Goal: Task Accomplishment & Management: Manage account settings

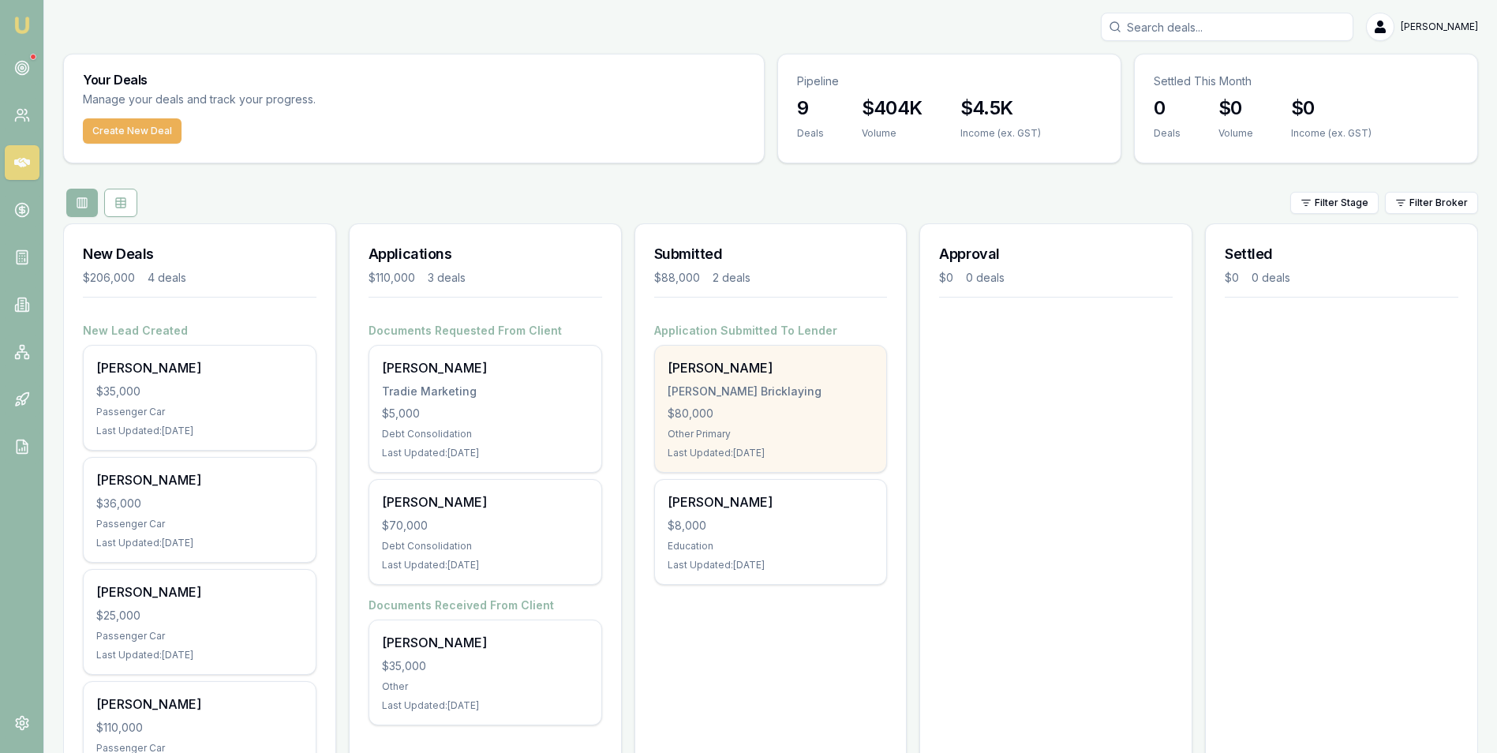
click at [752, 394] on div "[PERSON_NAME] Bricklaying" at bounding box center [771, 392] width 207 height 16
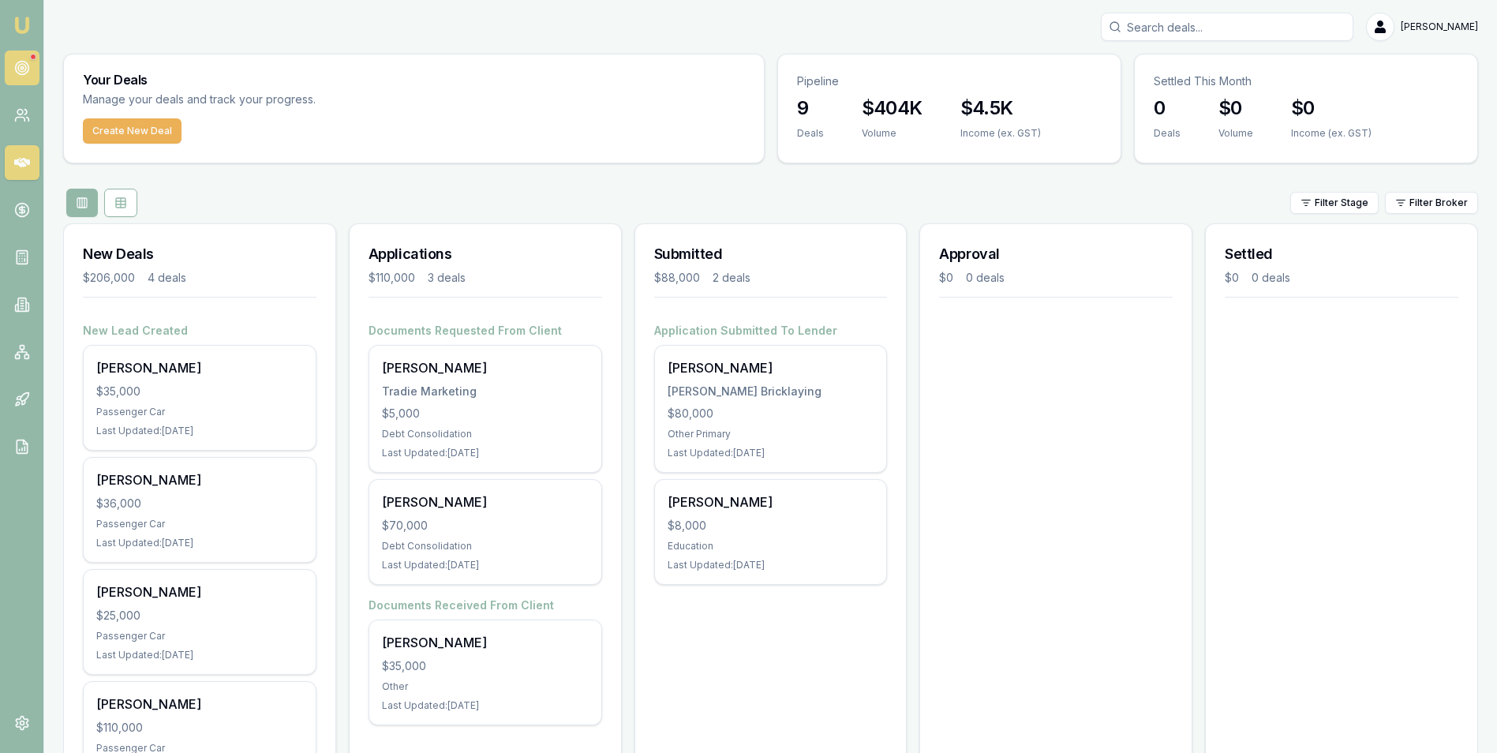
click at [28, 68] on circle at bounding box center [21, 68] width 13 height 13
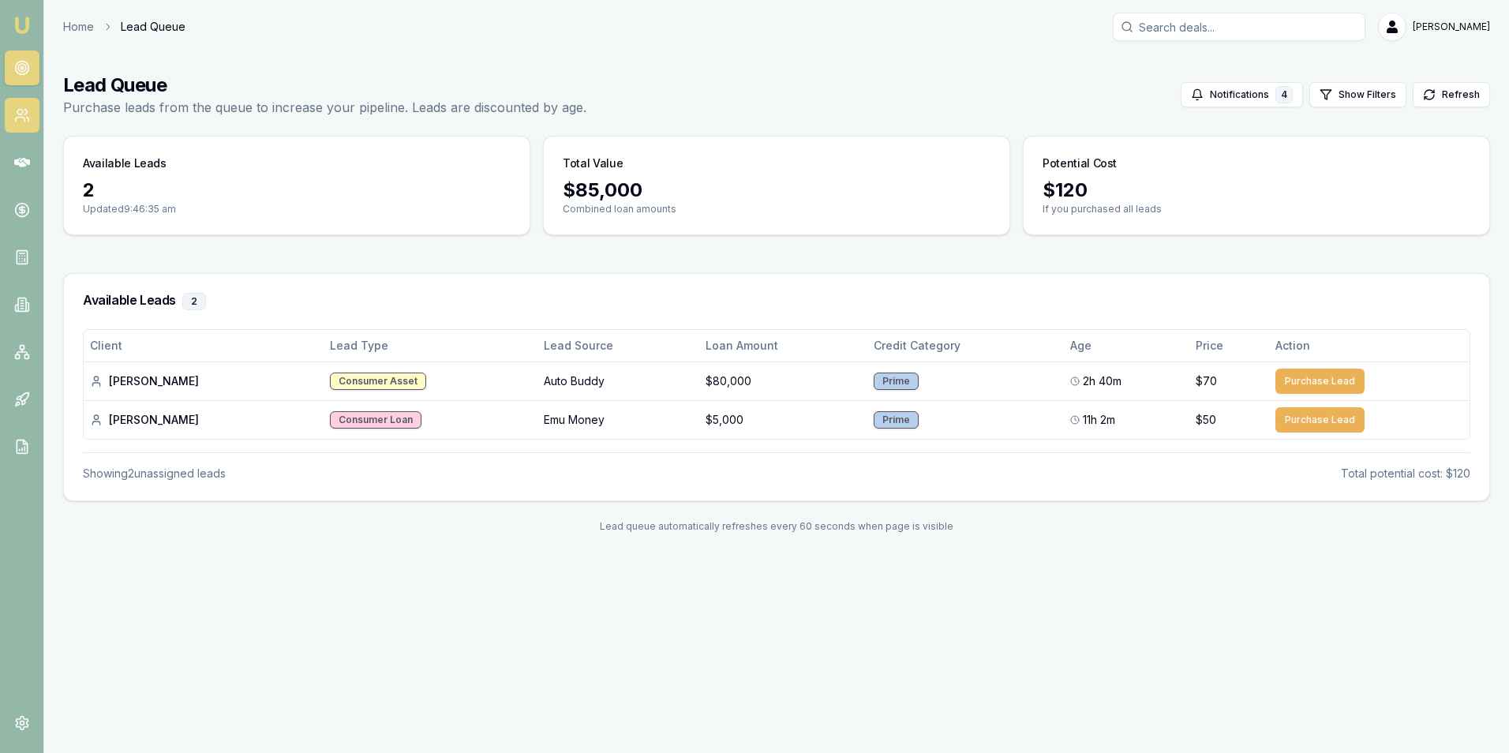
click at [17, 110] on icon at bounding box center [22, 115] width 16 height 16
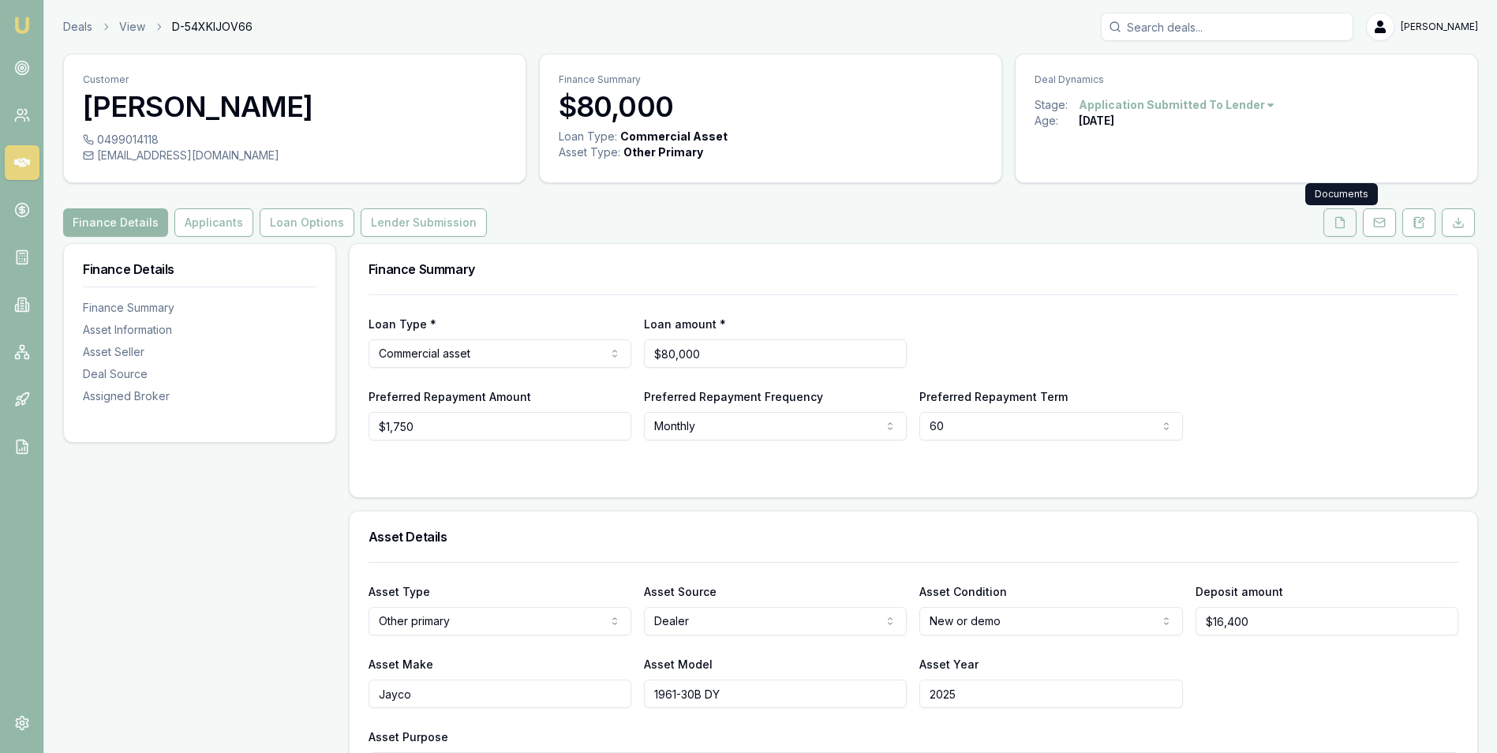
click at [1334, 221] on icon at bounding box center [1340, 222] width 13 height 13
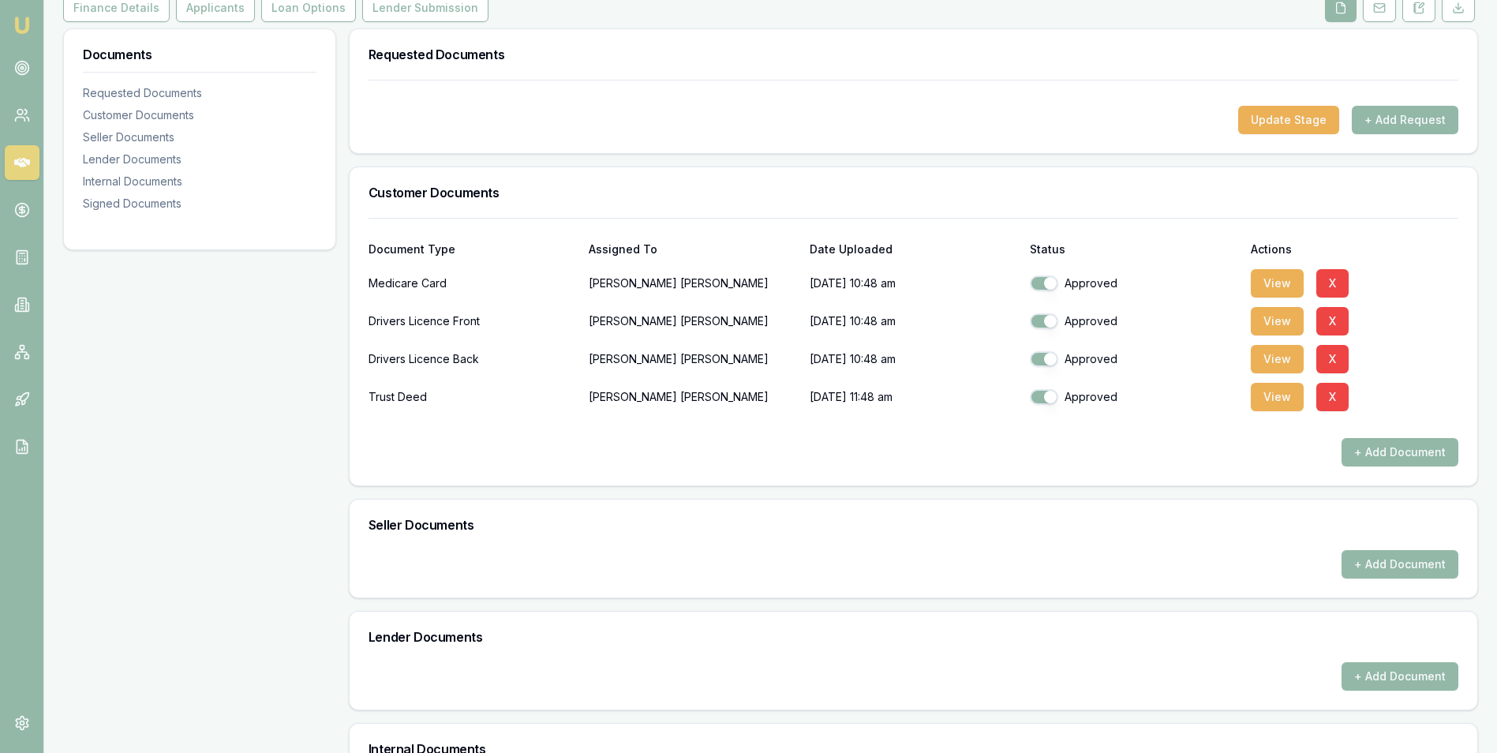
scroll to position [237, 0]
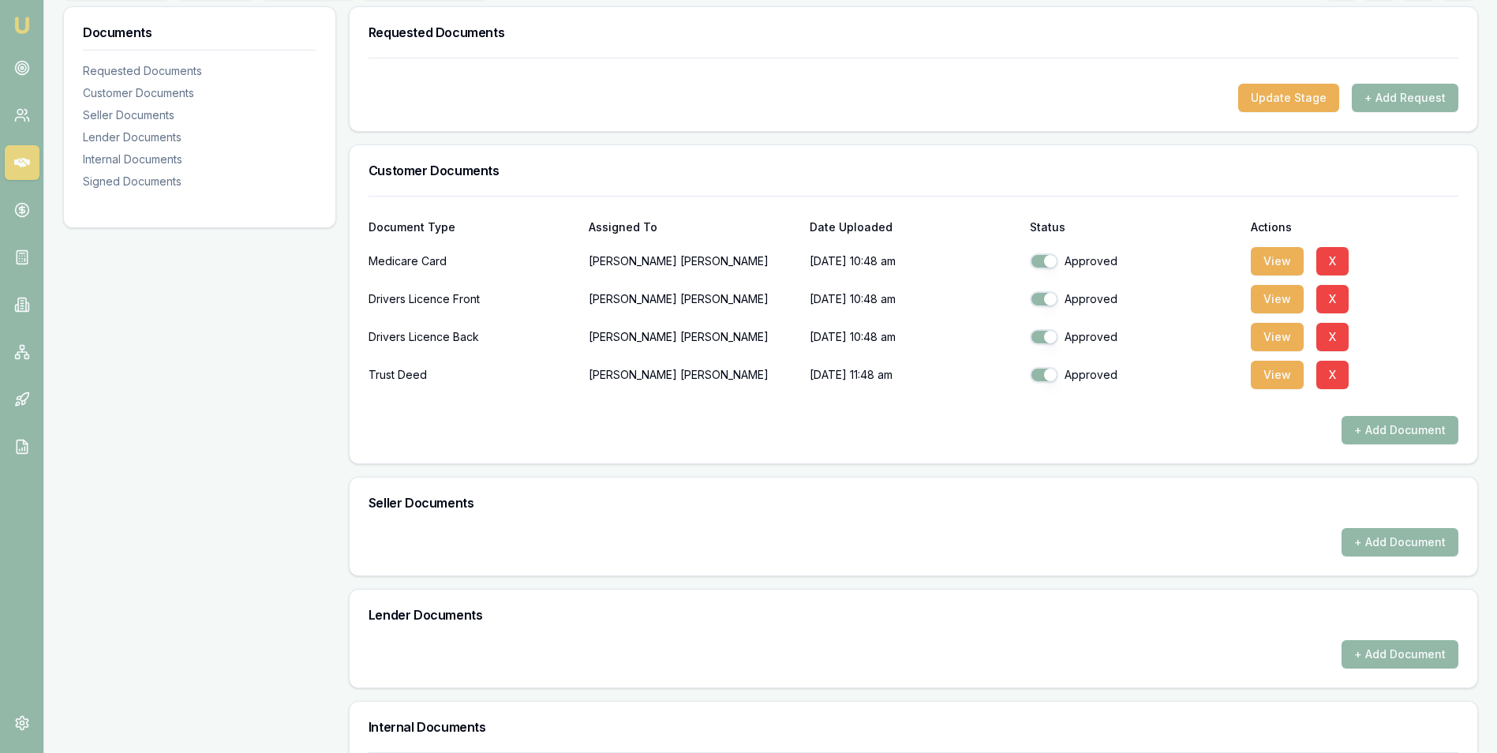
click at [1360, 426] on button "+ Add Document" at bounding box center [1400, 430] width 117 height 28
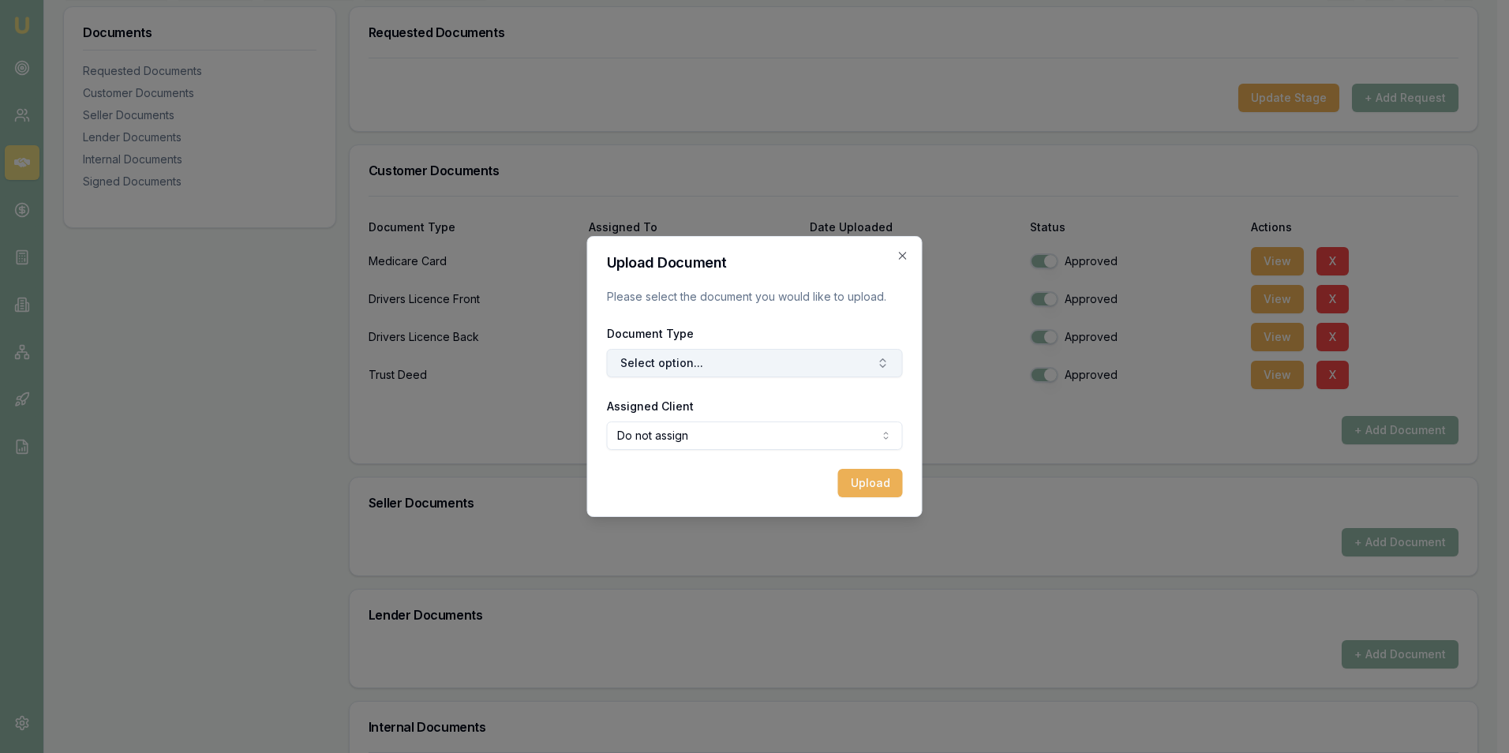
click at [784, 355] on button "Select option..." at bounding box center [755, 363] width 296 height 28
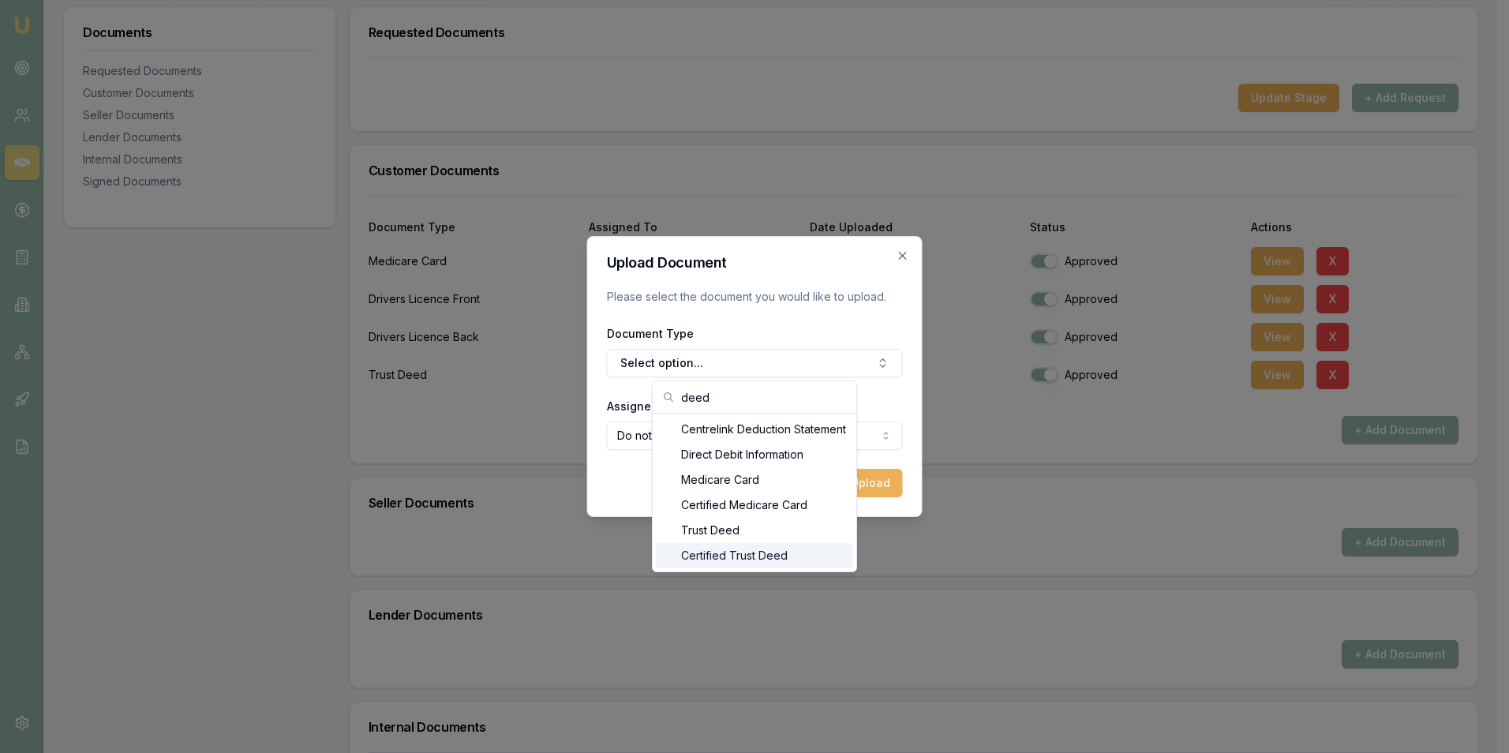
type input "deed"
click at [760, 556] on div "Certified Trust Deed" at bounding box center [754, 555] width 197 height 25
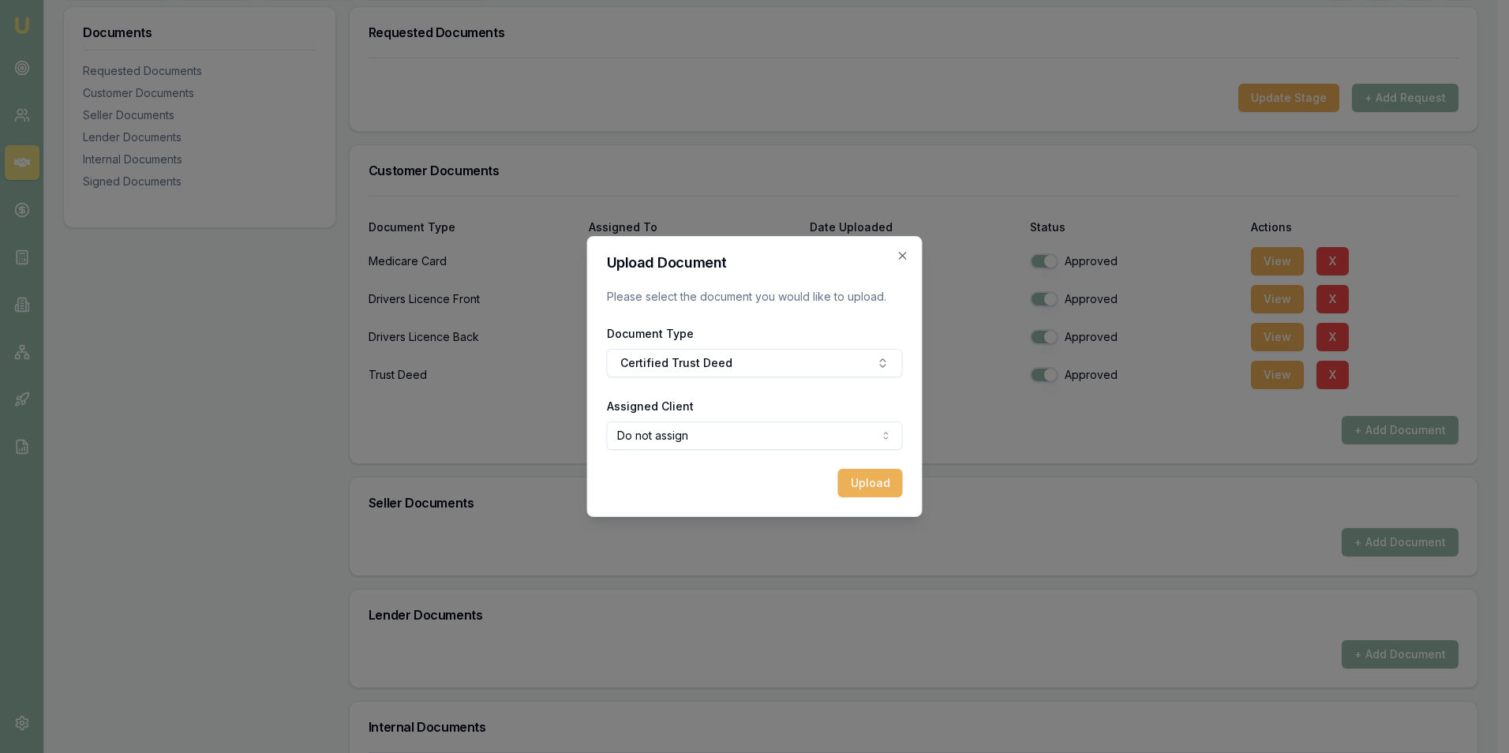
click at [745, 431] on body "Emu Broker Deals View D-54XKIJOV66 [PERSON_NAME] Toggle Menu Customer [PERSON_N…" at bounding box center [748, 139] width 1497 height 753
select select "U-QVDKM1FG2R"
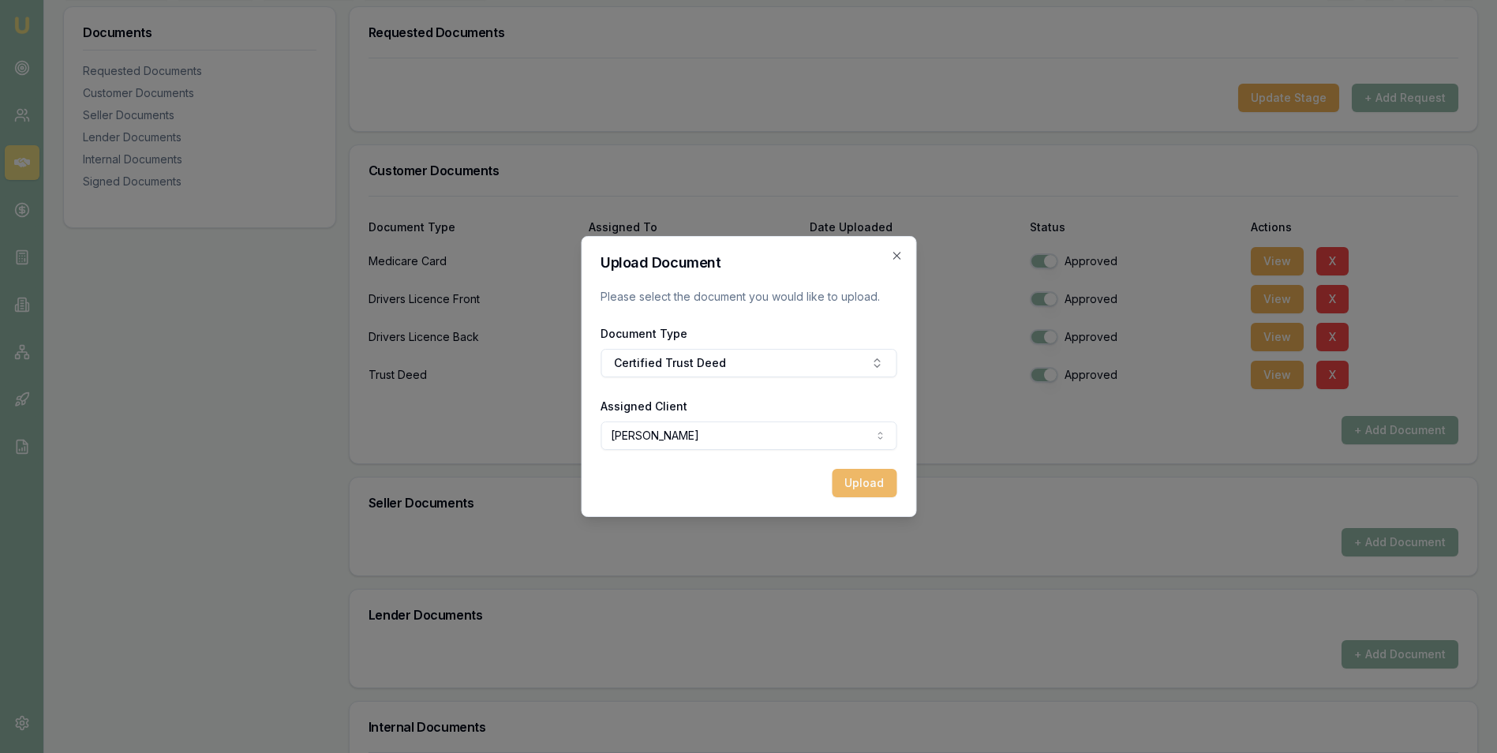
click at [863, 485] on button "Upload" at bounding box center [864, 483] width 65 height 28
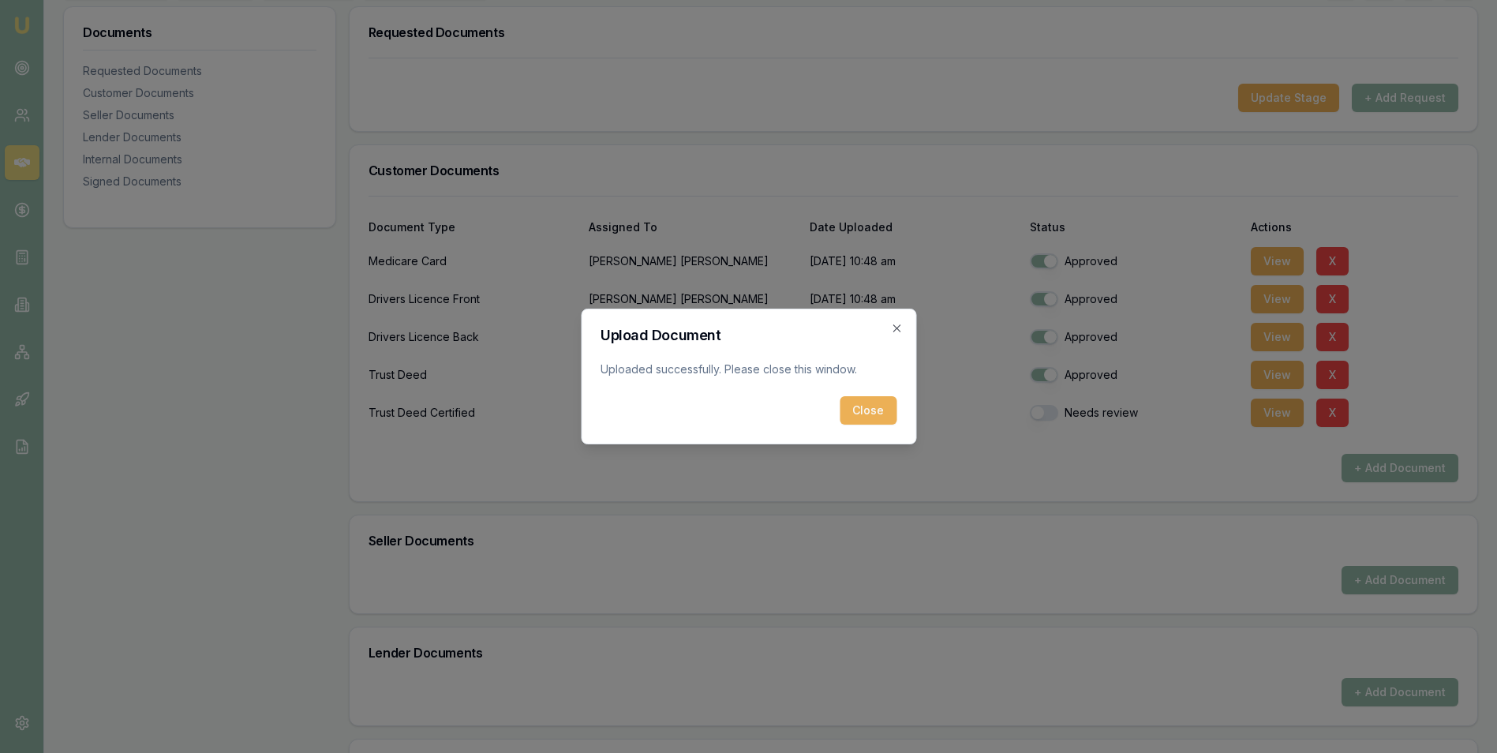
click at [882, 404] on button "Close" at bounding box center [868, 410] width 57 height 28
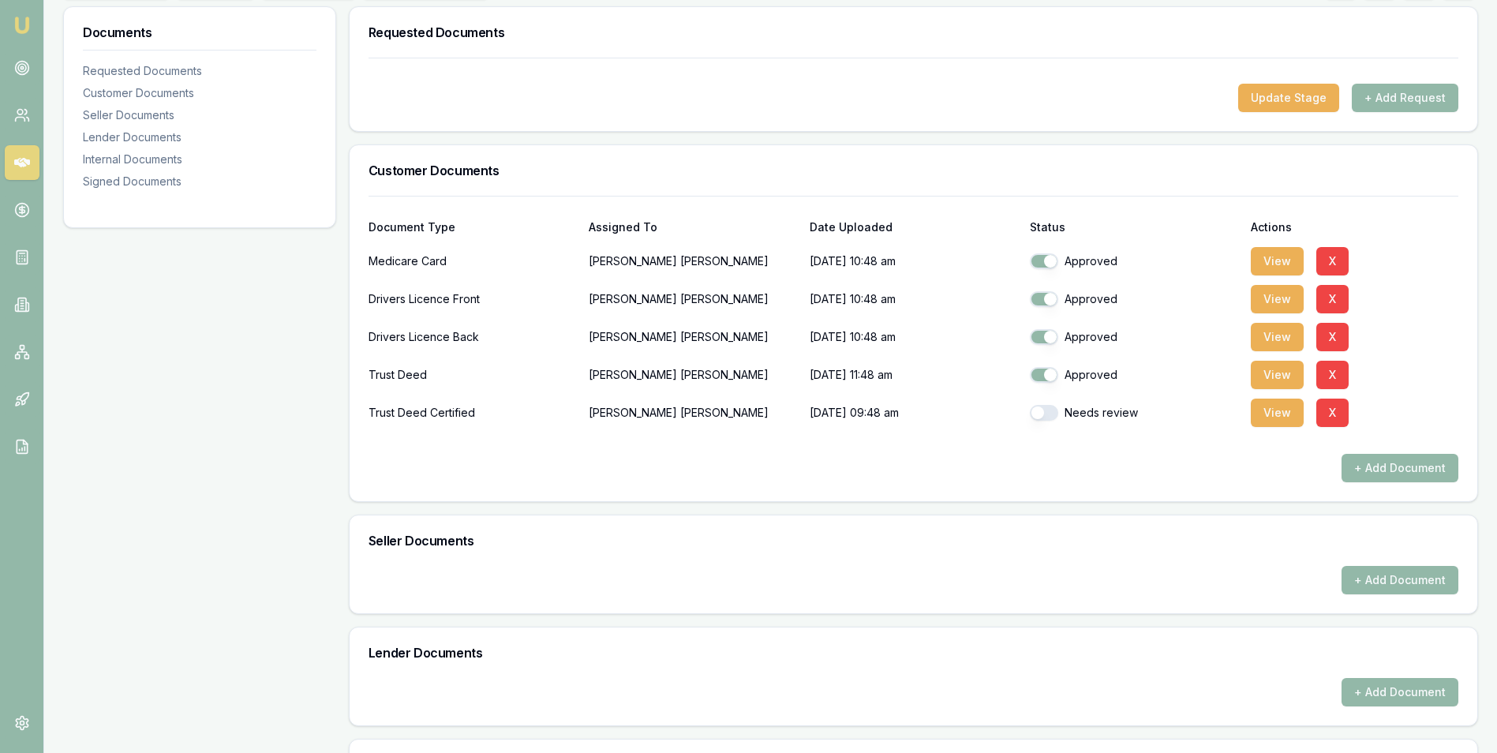
click at [1055, 414] on button "button" at bounding box center [1044, 413] width 28 height 16
checkbox input "true"
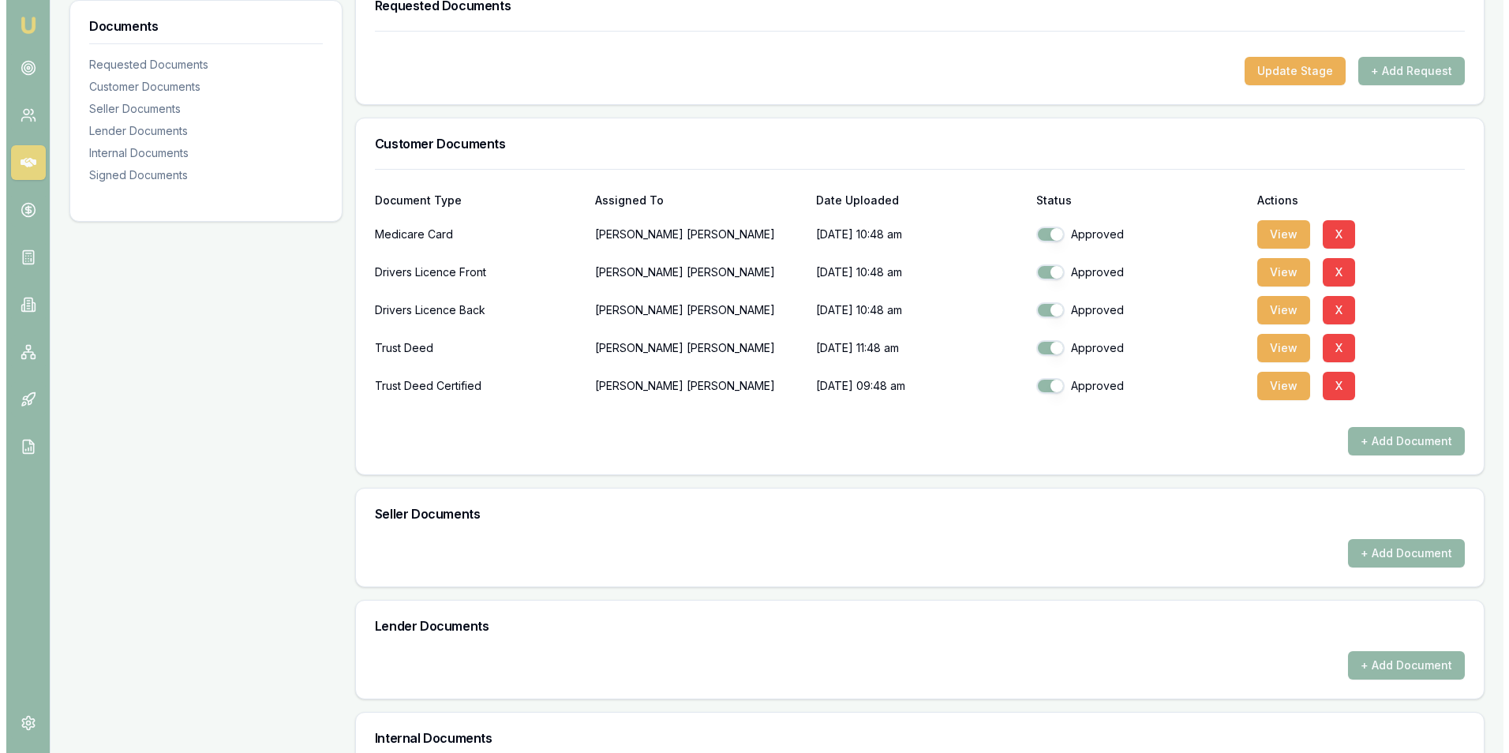
scroll to position [262, 0]
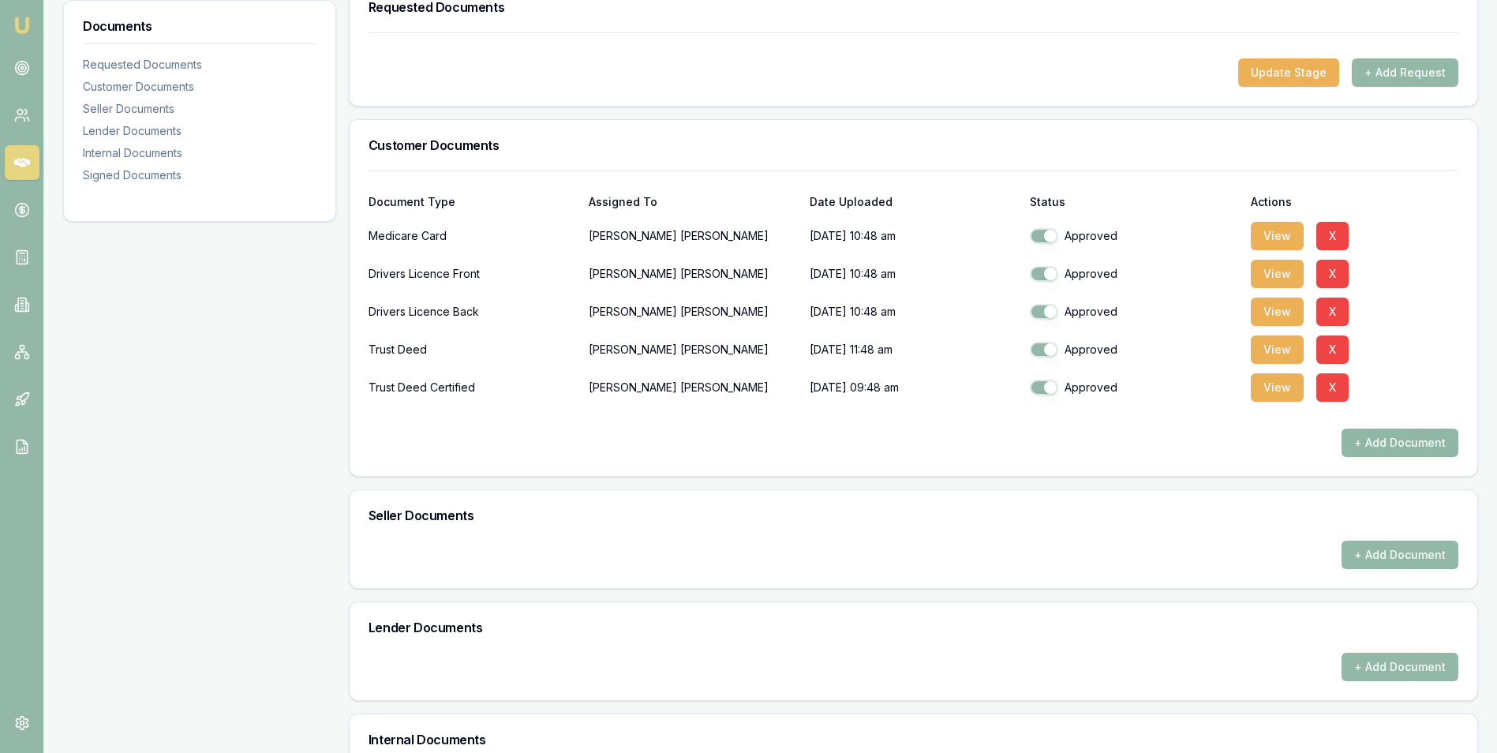
click at [1363, 441] on button "+ Add Document" at bounding box center [1400, 443] width 117 height 28
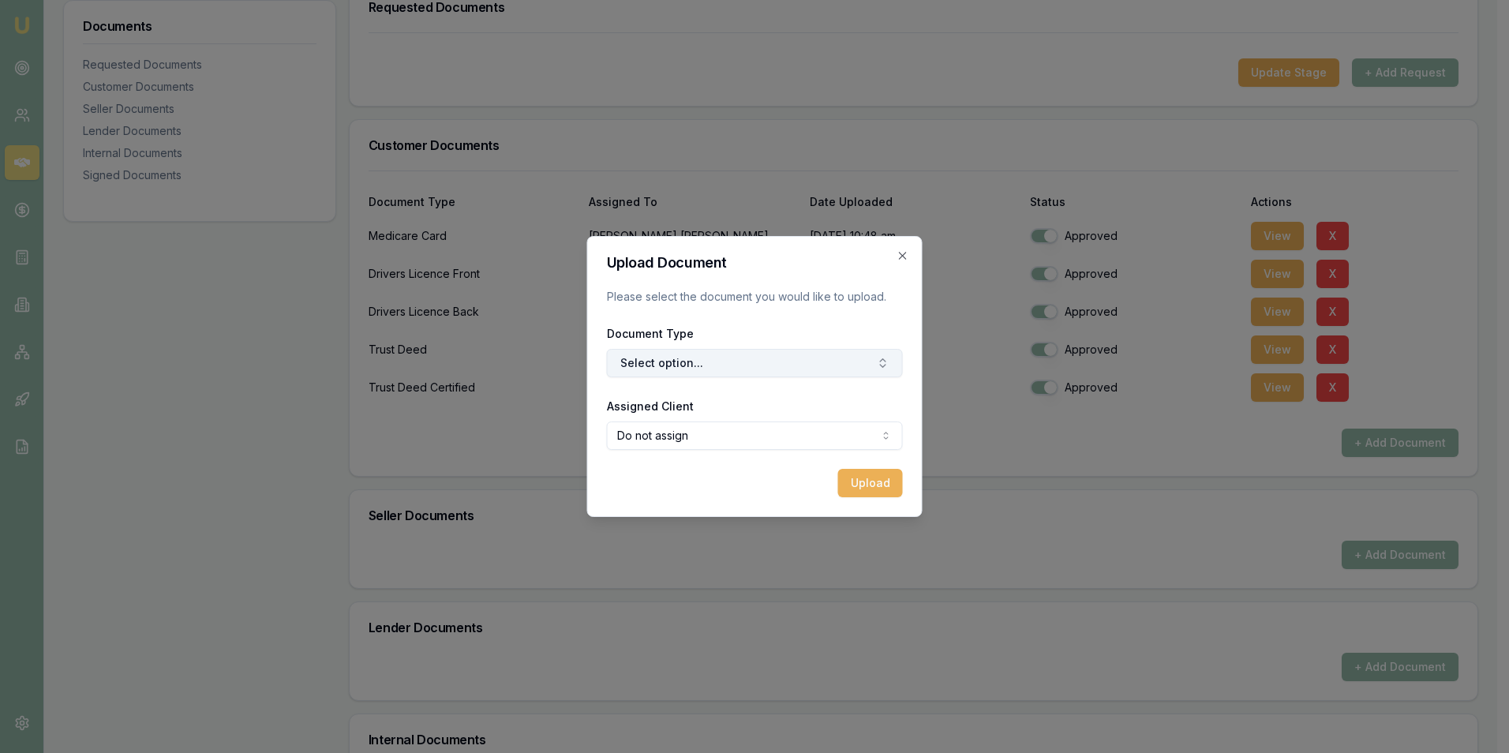
click at [740, 363] on button "Select option..." at bounding box center [755, 363] width 296 height 28
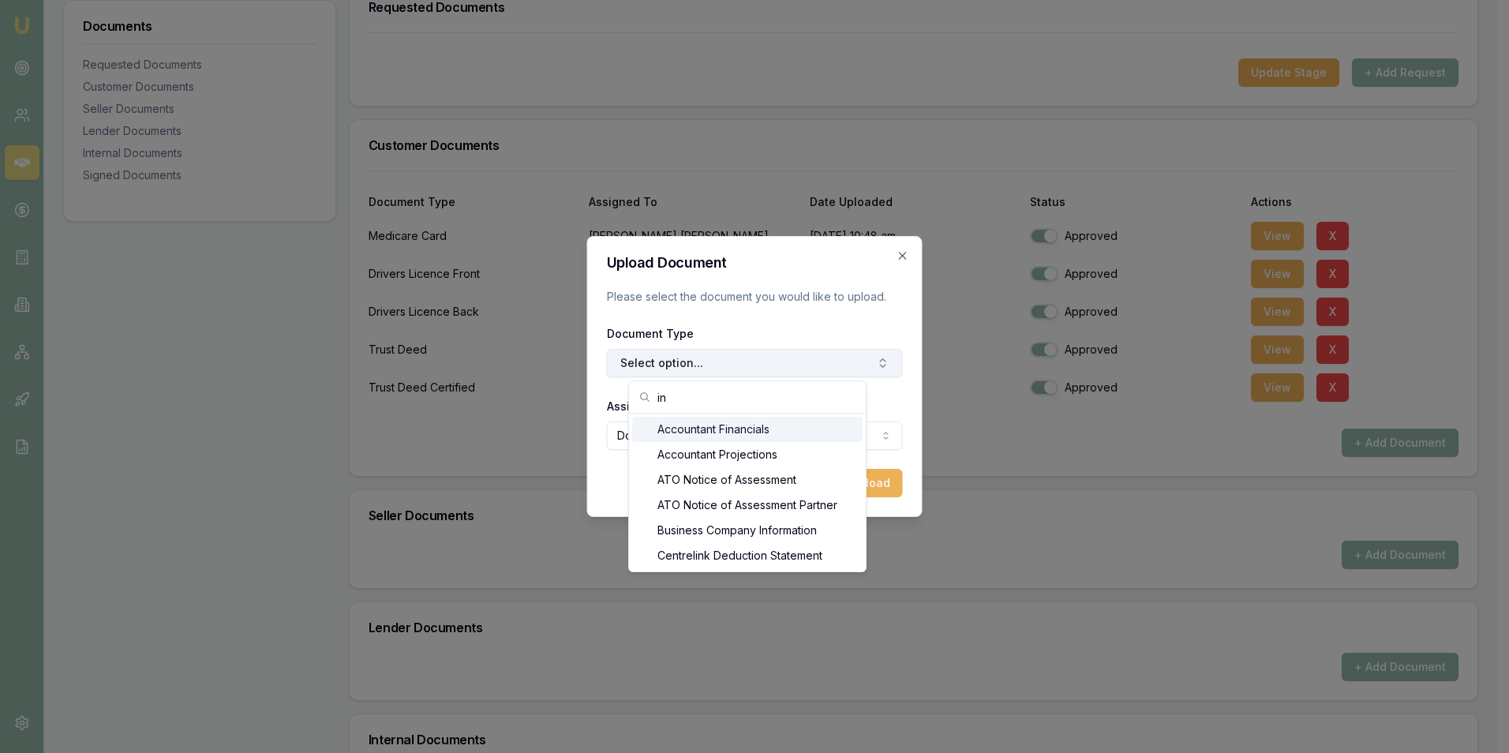
type input "i"
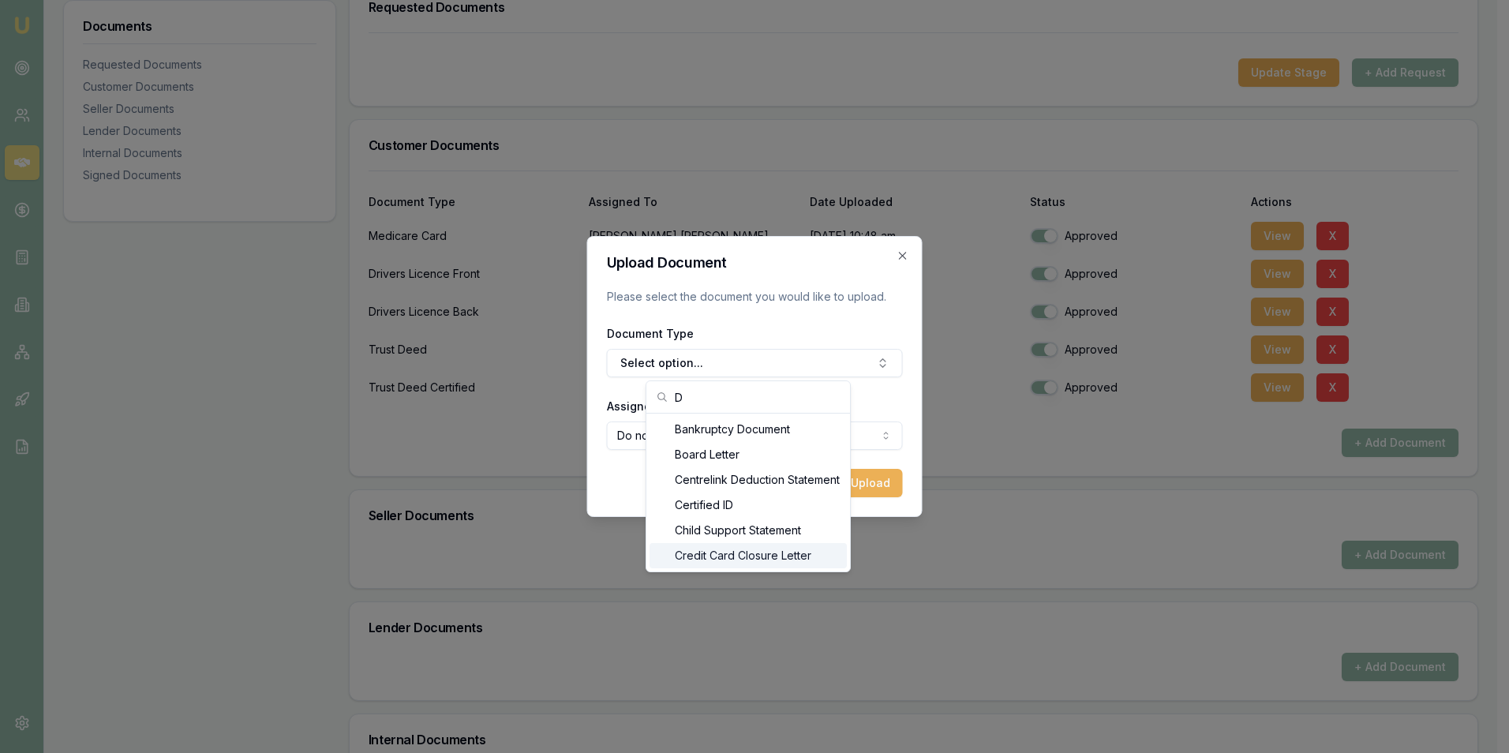
type input "D"
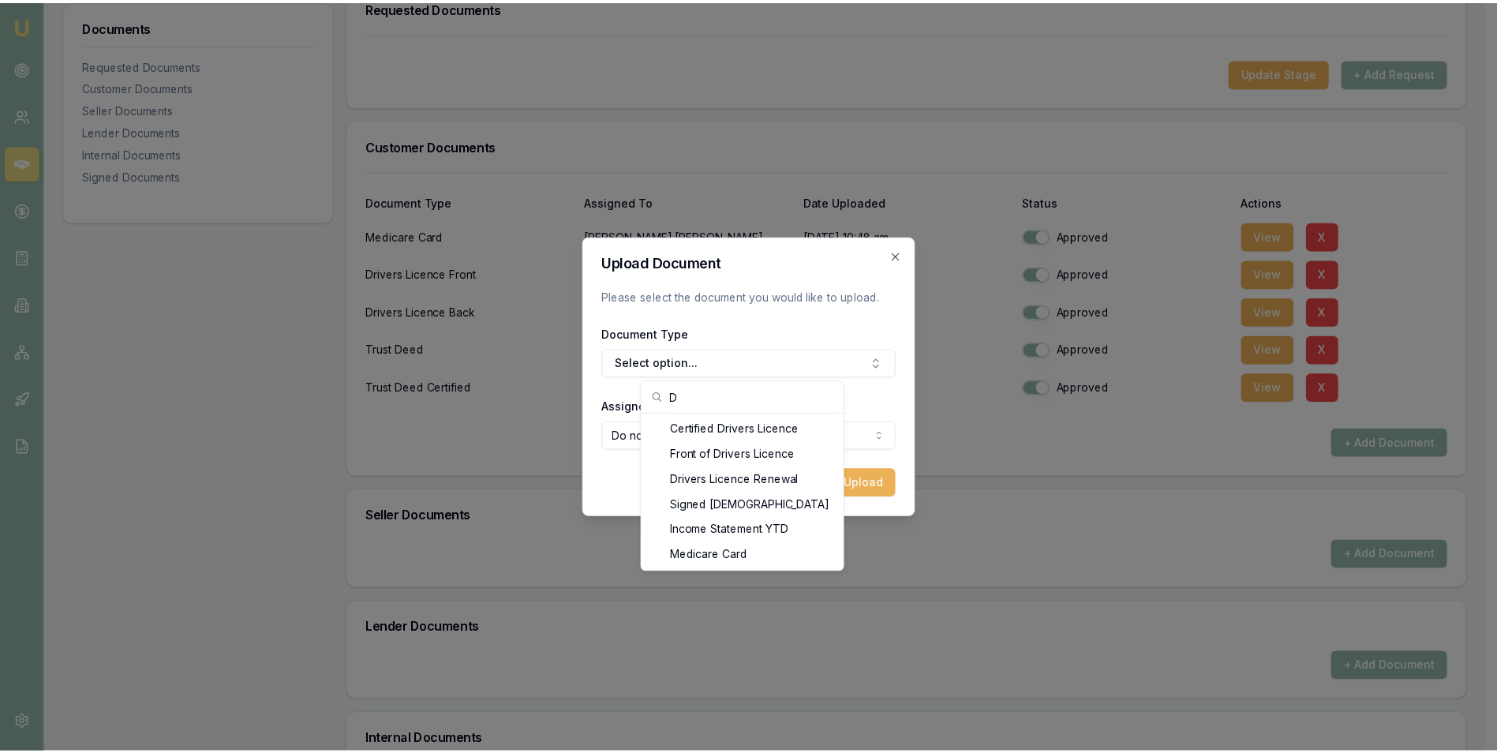
scroll to position [284, 0]
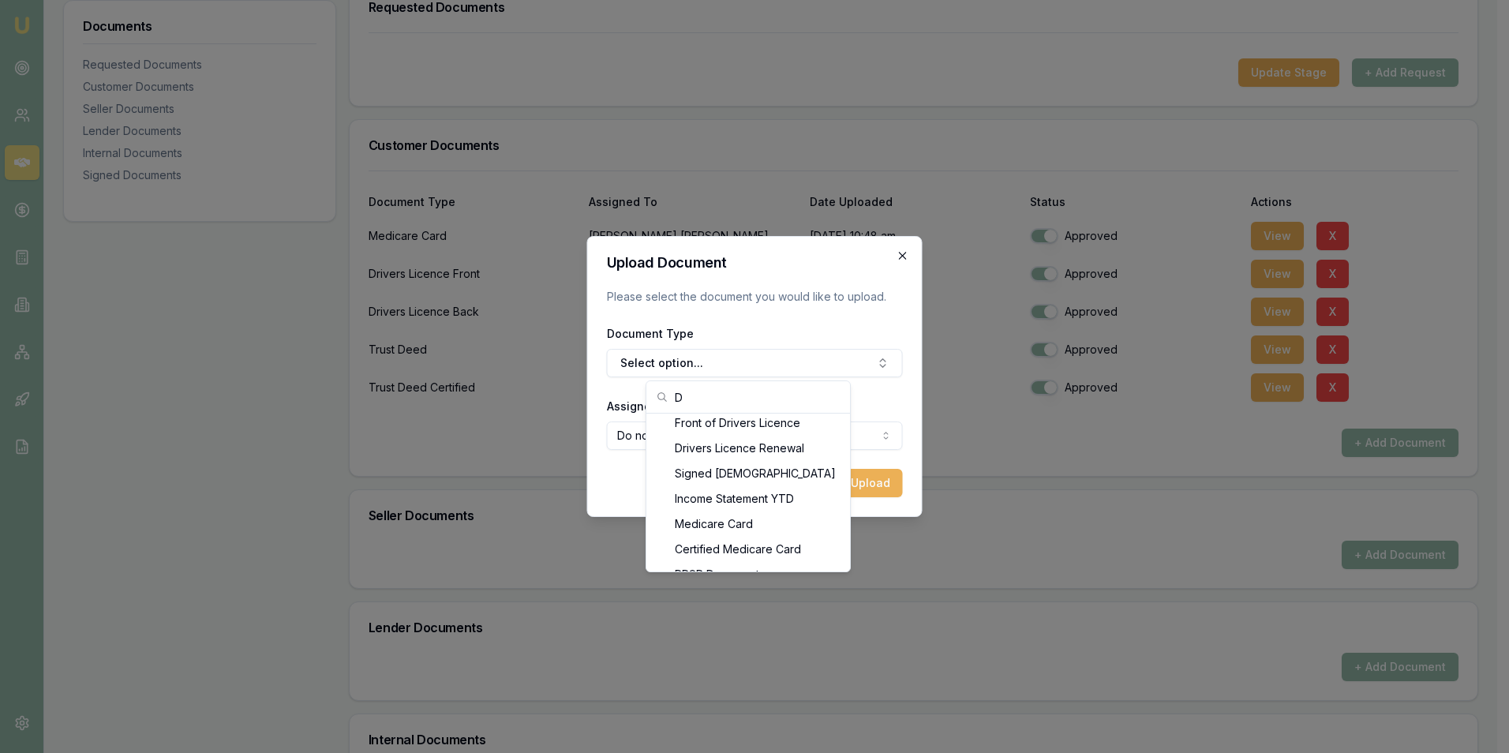
click at [900, 252] on icon "button" at bounding box center [903, 255] width 13 height 13
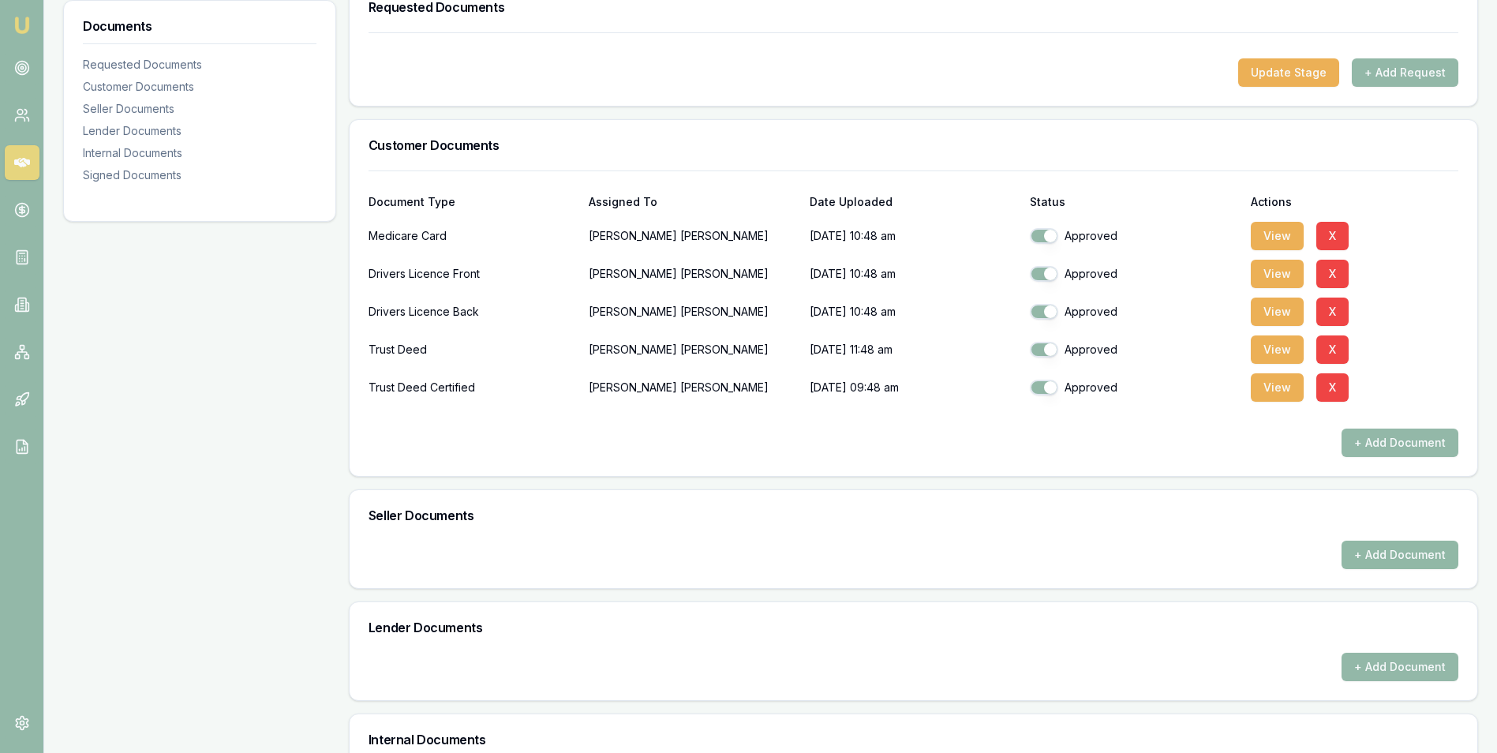
click at [1365, 558] on button "+ Add Document" at bounding box center [1400, 555] width 117 height 28
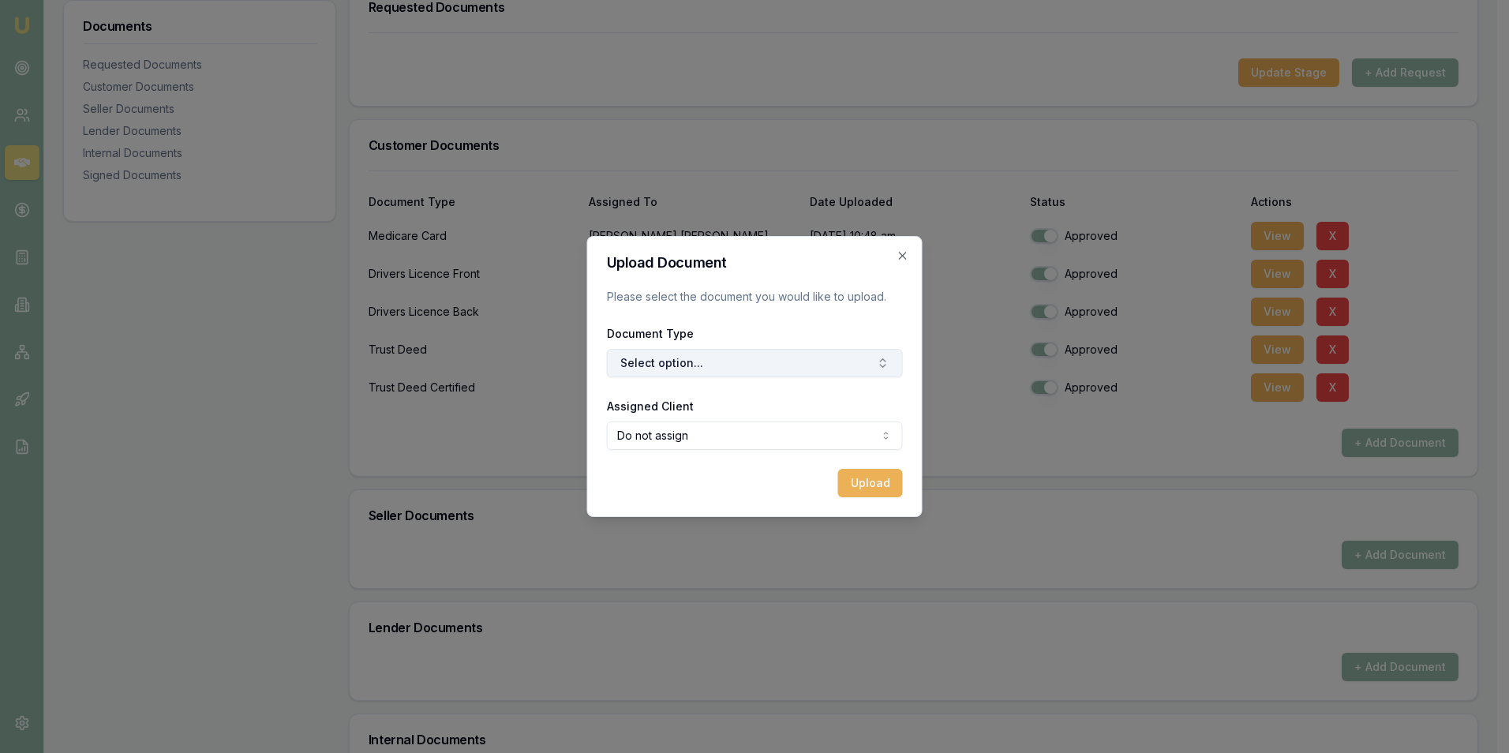
click at [698, 365] on button "Select option..." at bounding box center [755, 363] width 296 height 28
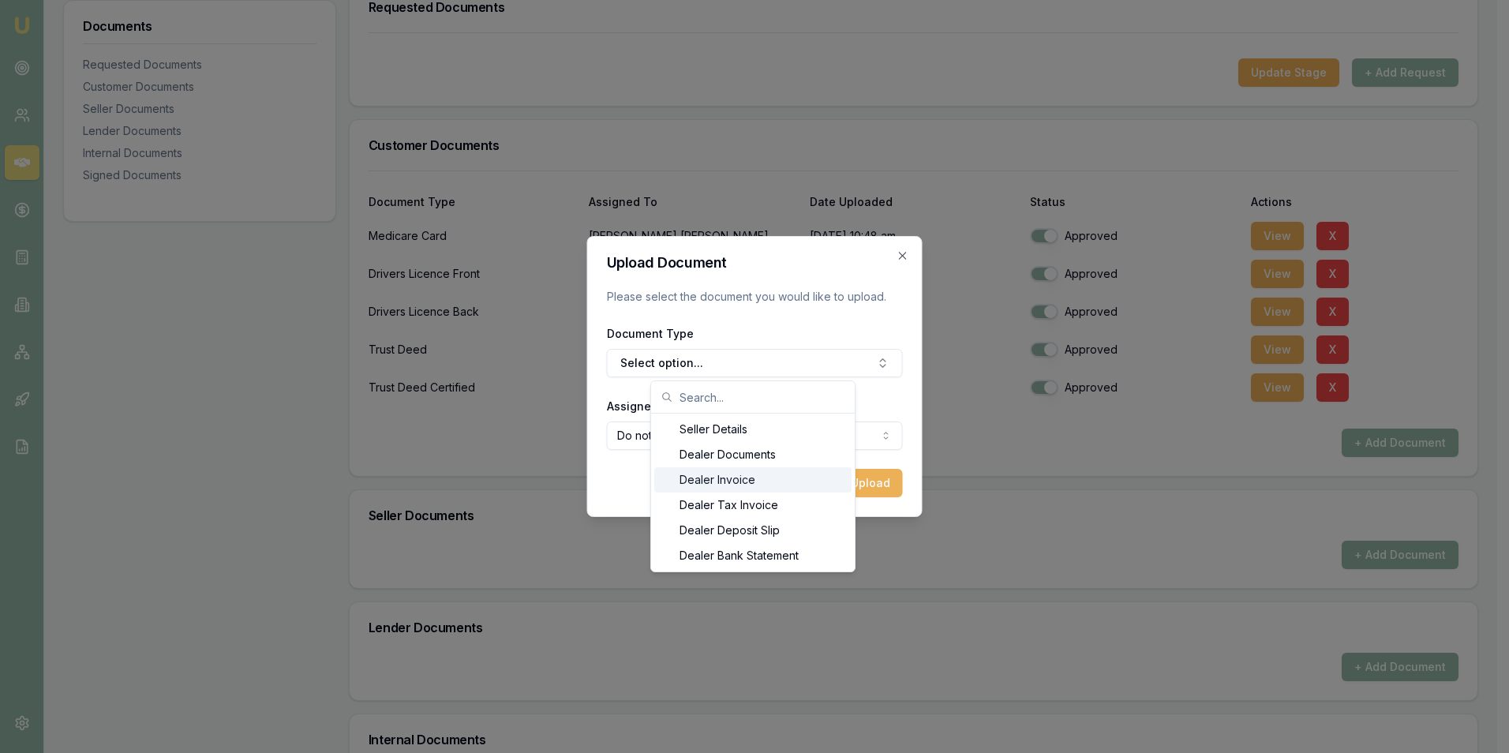
click at [741, 474] on div "Dealer Invoice" at bounding box center [752, 479] width 197 height 25
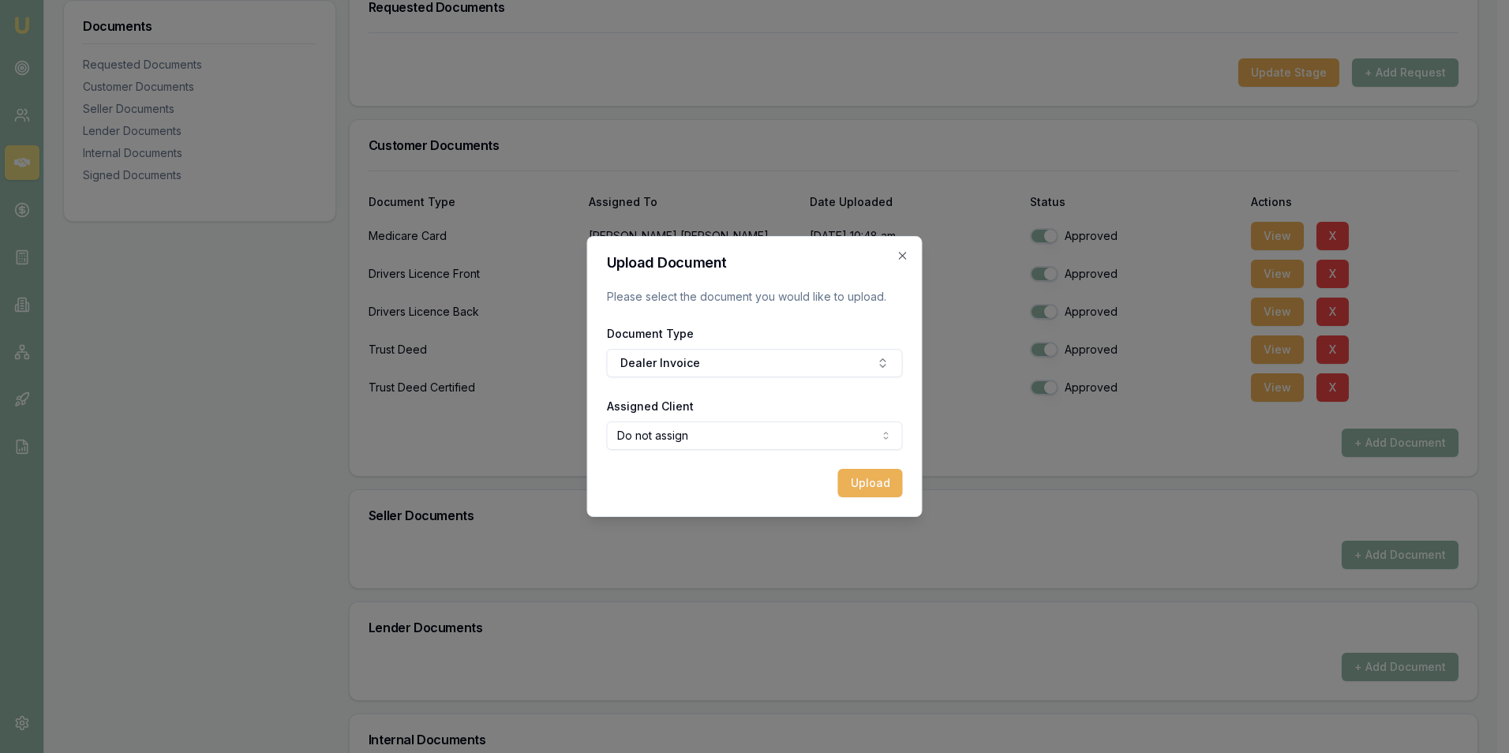
click at [709, 440] on body "Emu Broker Deals View D-54XKIJOV66 [PERSON_NAME] Toggle Menu Customer [PERSON_N…" at bounding box center [748, 114] width 1497 height 753
select select "U-QVDKM1FG2R"
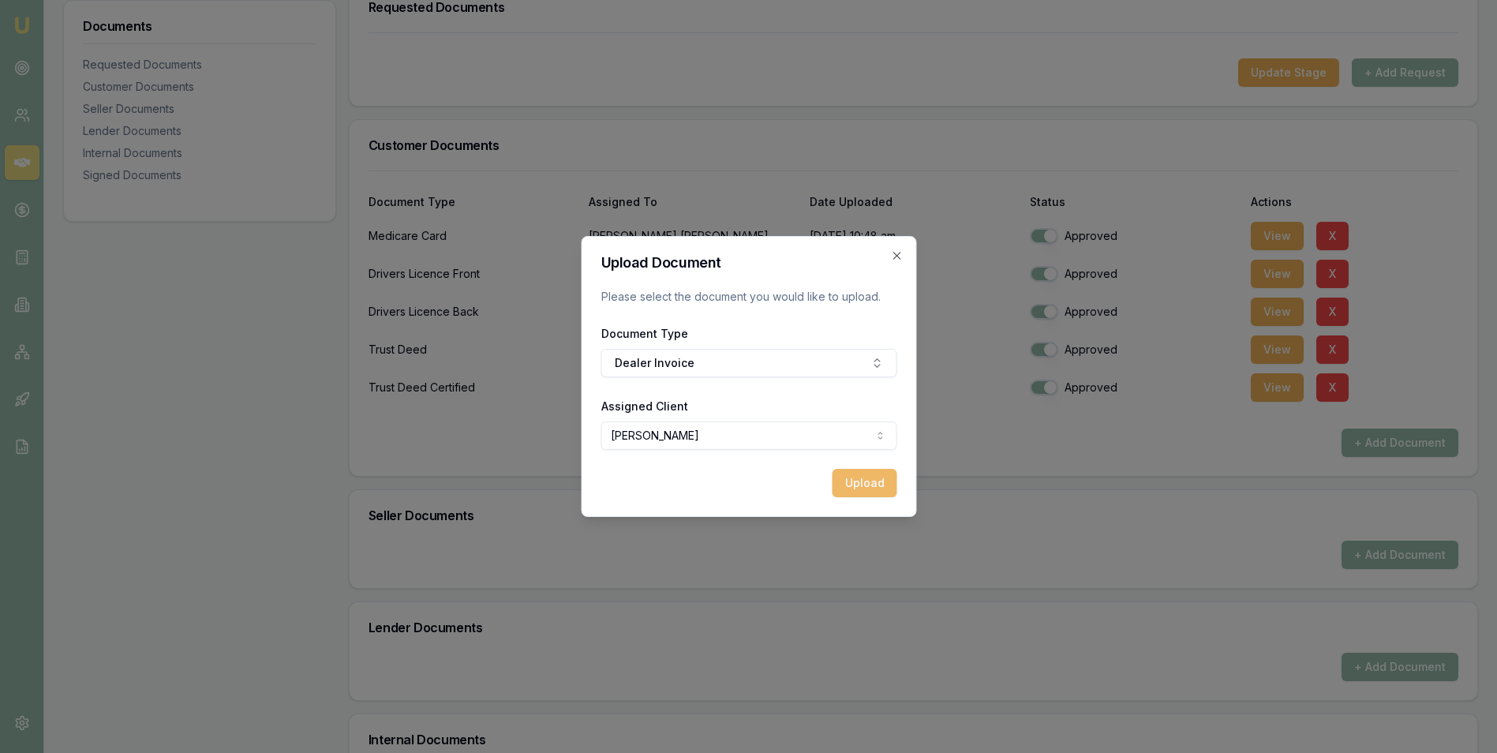
click at [868, 482] on button "Upload" at bounding box center [864, 483] width 65 height 28
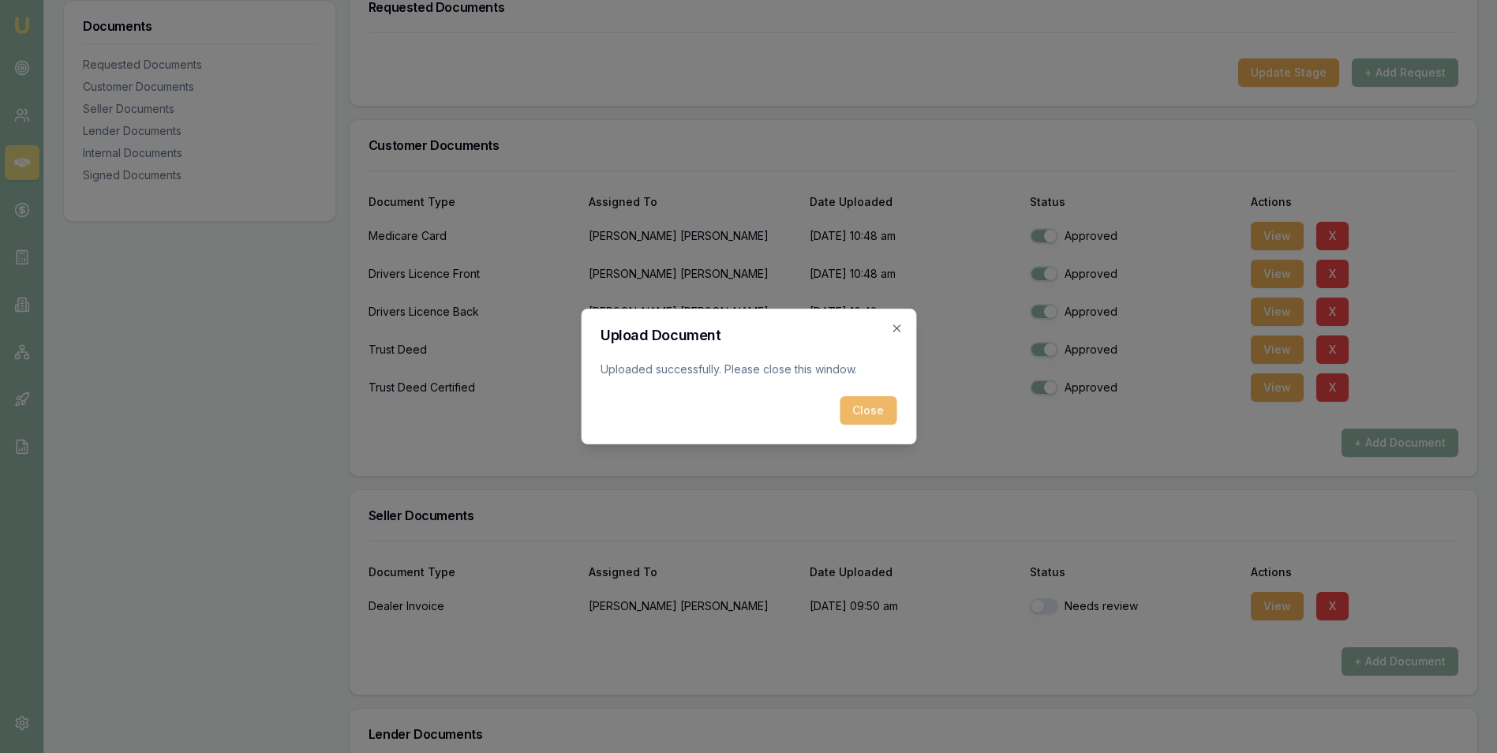
click at [870, 409] on button "Close" at bounding box center [868, 410] width 57 height 28
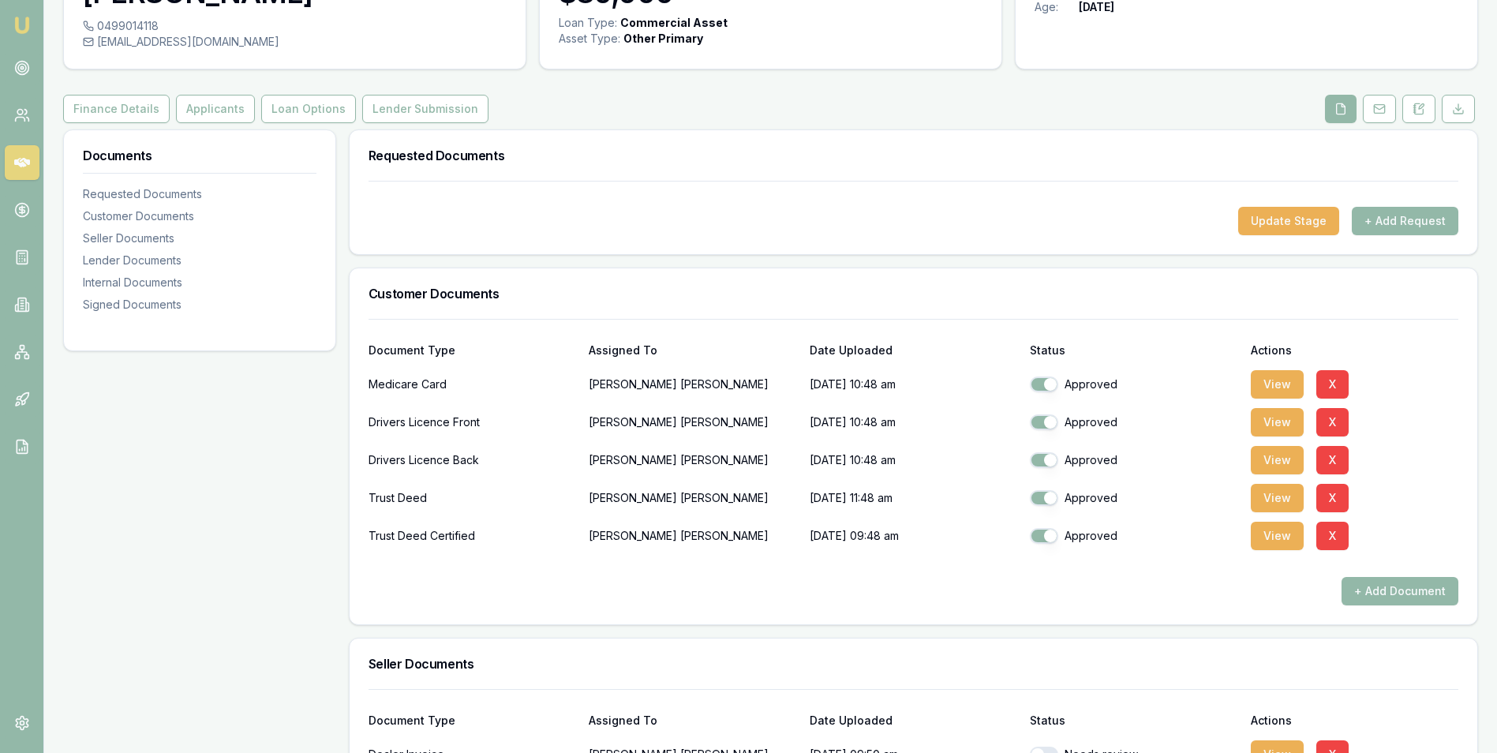
scroll to position [104, 0]
